Goal: Task Accomplishment & Management: Manage account settings

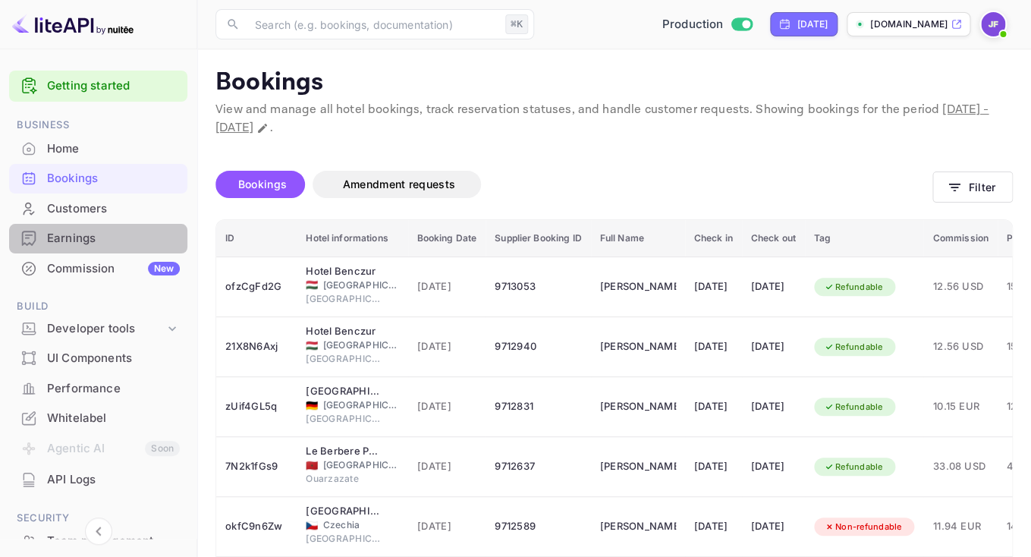
click at [93, 238] on div "Earnings" at bounding box center [113, 238] width 133 height 17
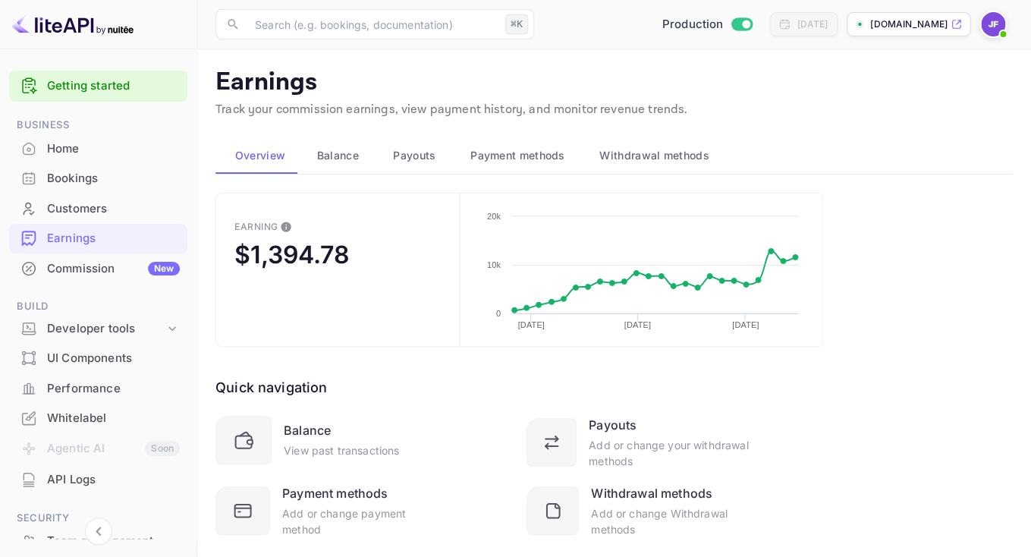
click at [424, 156] on span "Payouts" at bounding box center [414, 155] width 43 height 18
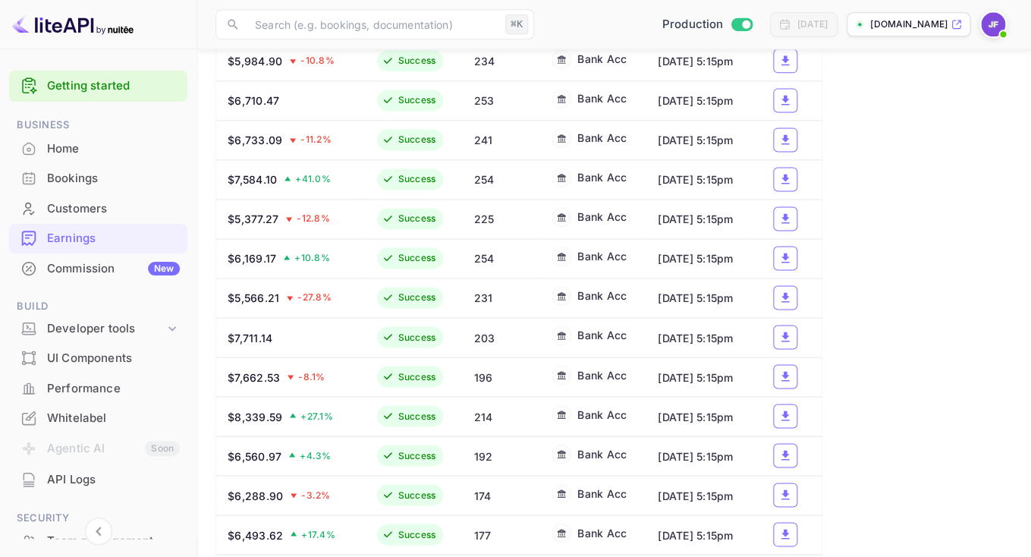
scroll to position [697, 0]
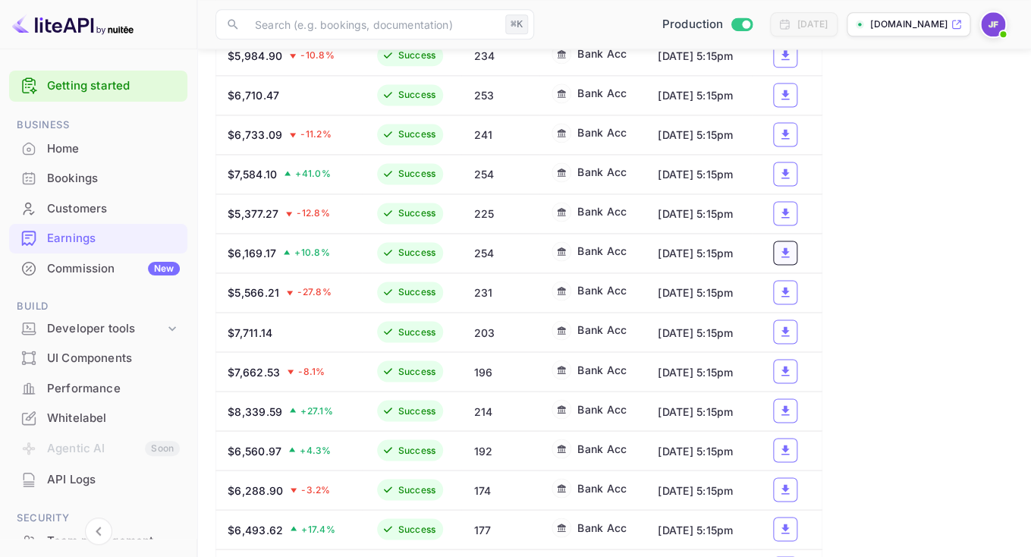
click at [789, 257] on icon "a dense table" at bounding box center [786, 252] width 8 height 10
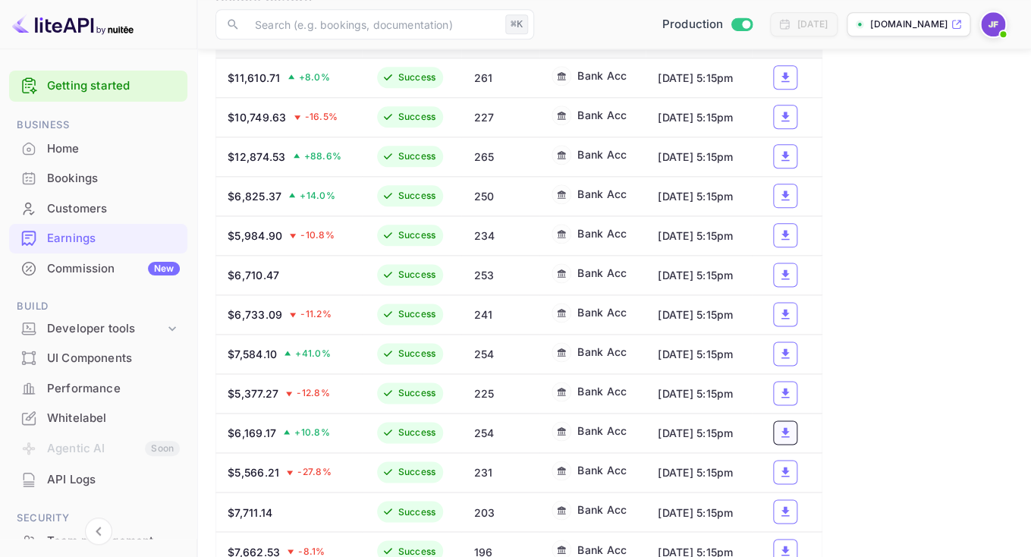
scroll to position [513, 0]
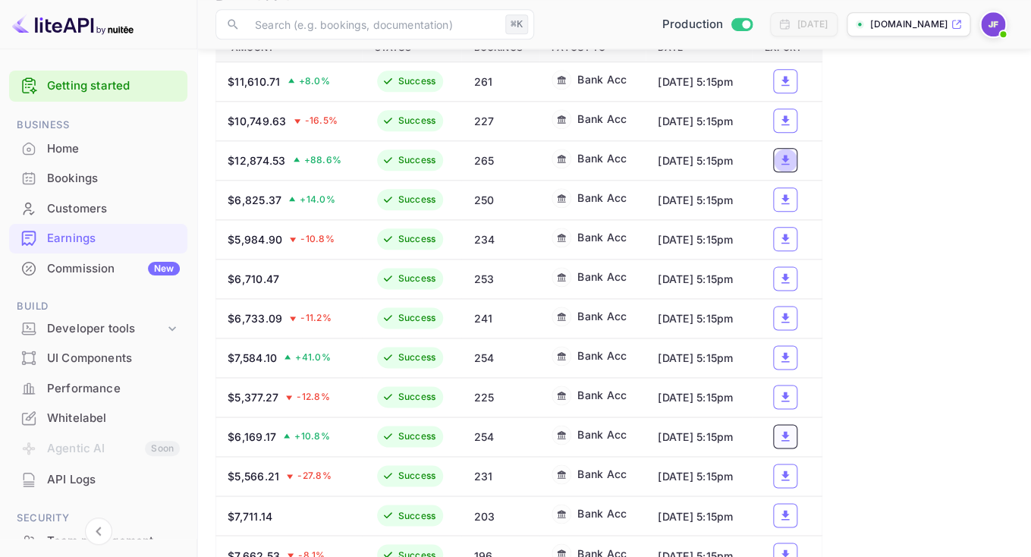
click at [789, 165] on icon "a dense table" at bounding box center [786, 160] width 8 height 10
click at [206, 244] on main "Earnings Track your commission earnings, view payment history, and monitor reve…" at bounding box center [614, 281] width 834 height 1491
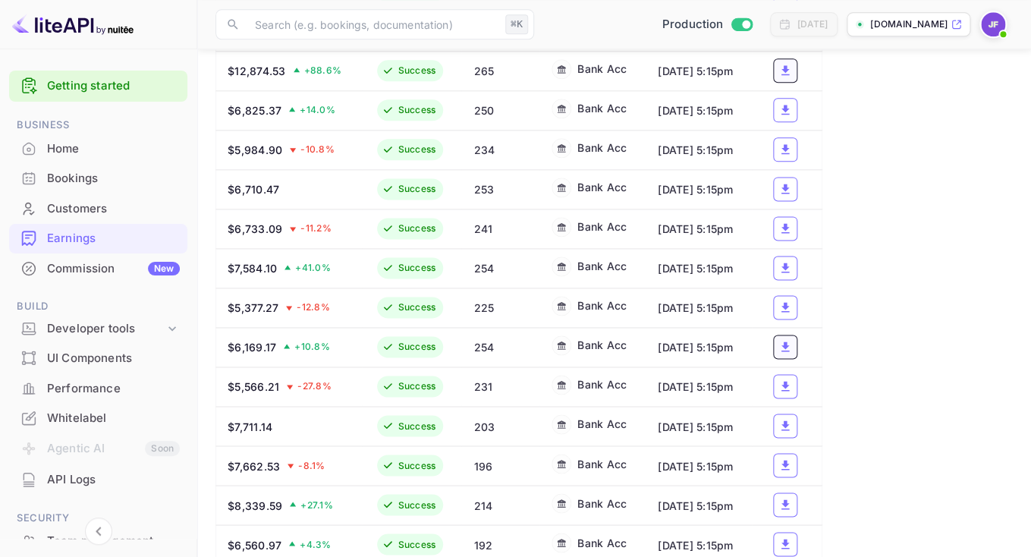
scroll to position [609, 0]
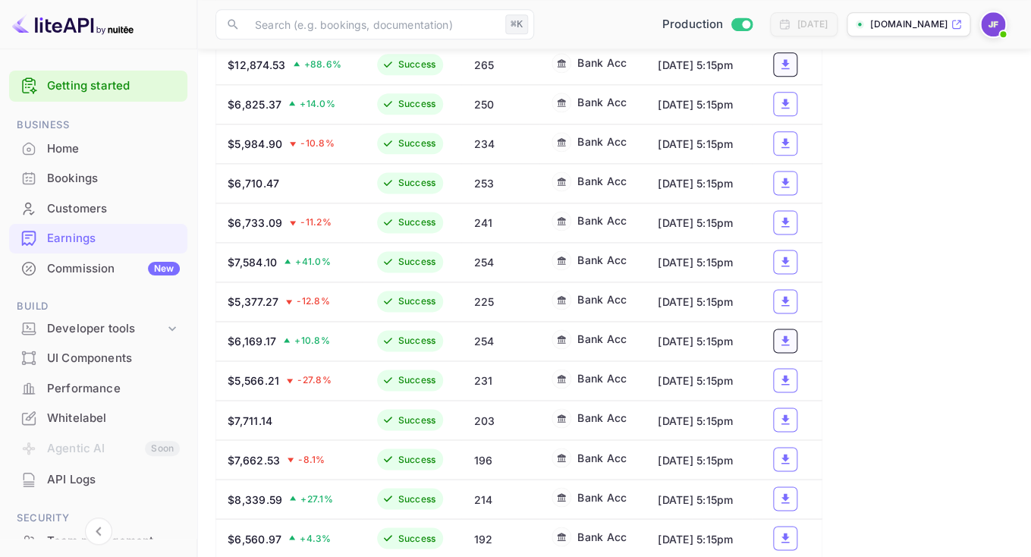
click at [86, 487] on div "API Logs" at bounding box center [113, 479] width 133 height 17
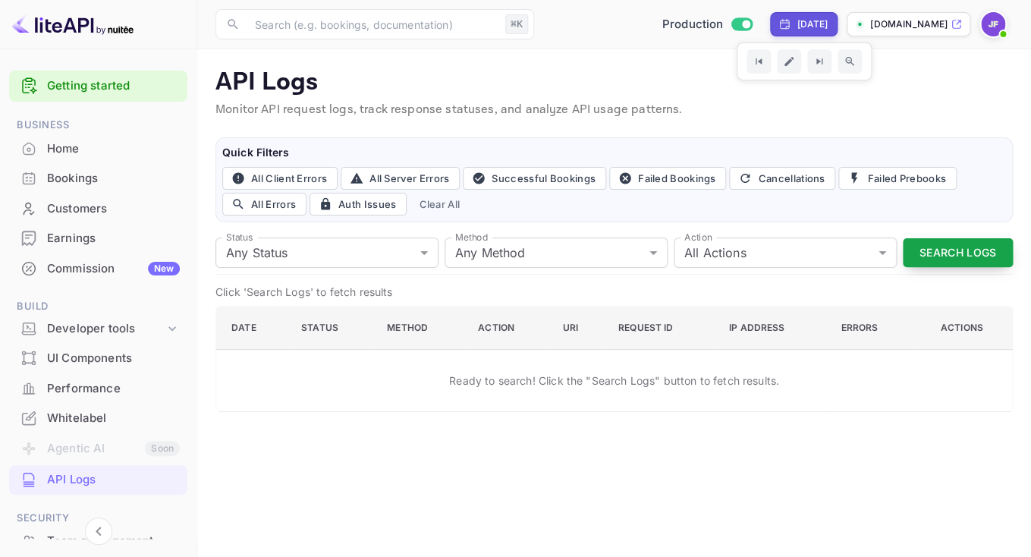
click at [934, 246] on button "Search Logs" at bounding box center [958, 253] width 110 height 30
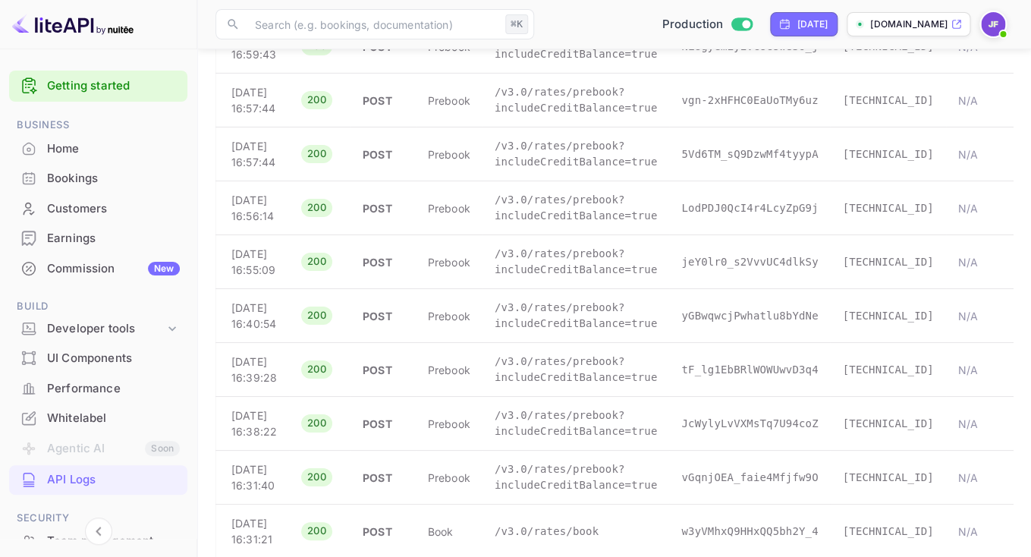
scroll to position [2108, 0]
